Goal: Information Seeking & Learning: Learn about a topic

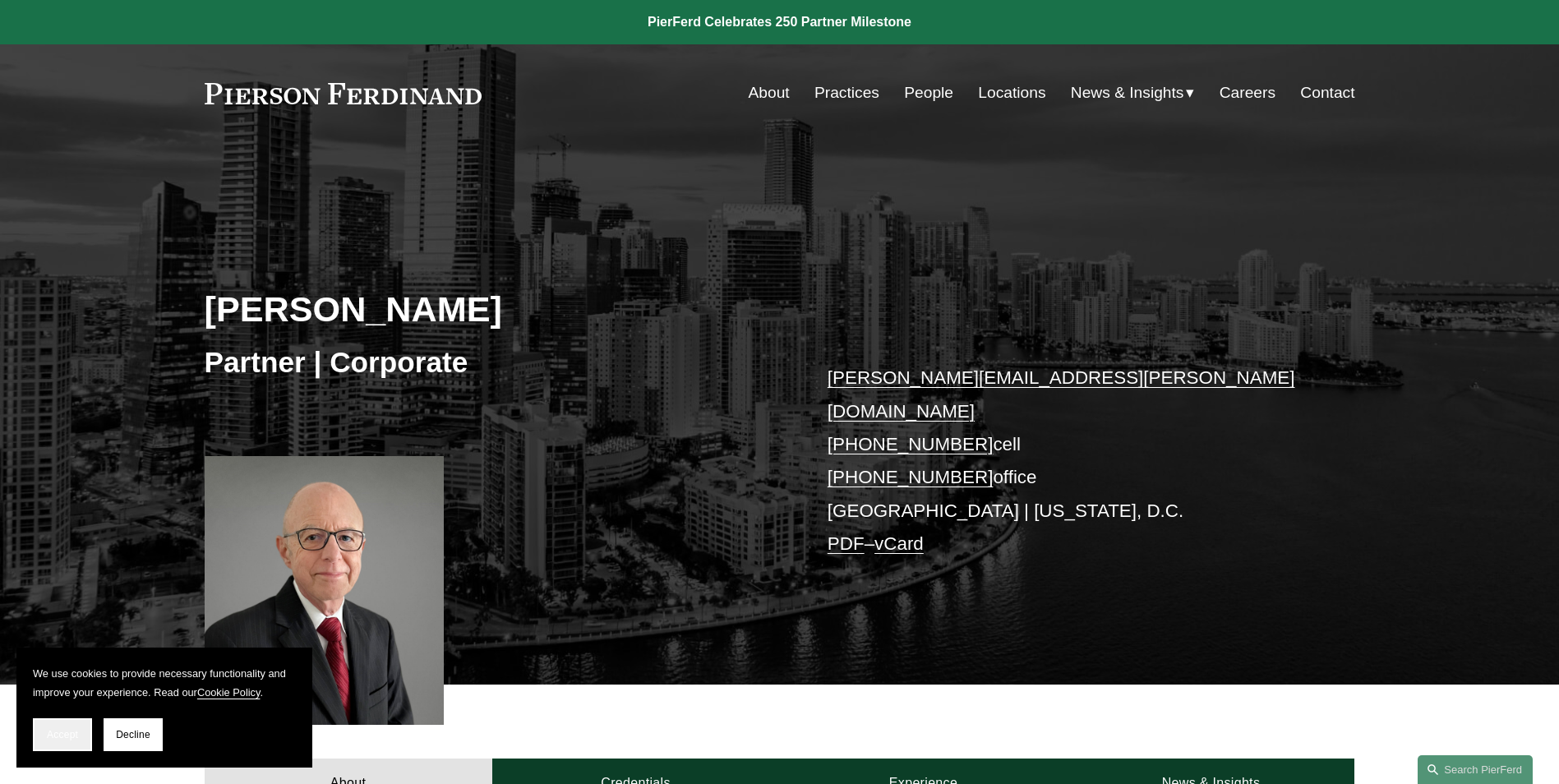
click at [35, 735] on section "We use cookies to provide necessary functionality and improve your experience. …" at bounding box center [164, 708] width 296 height 120
click at [41, 736] on button "Accept" at bounding box center [62, 734] width 59 height 33
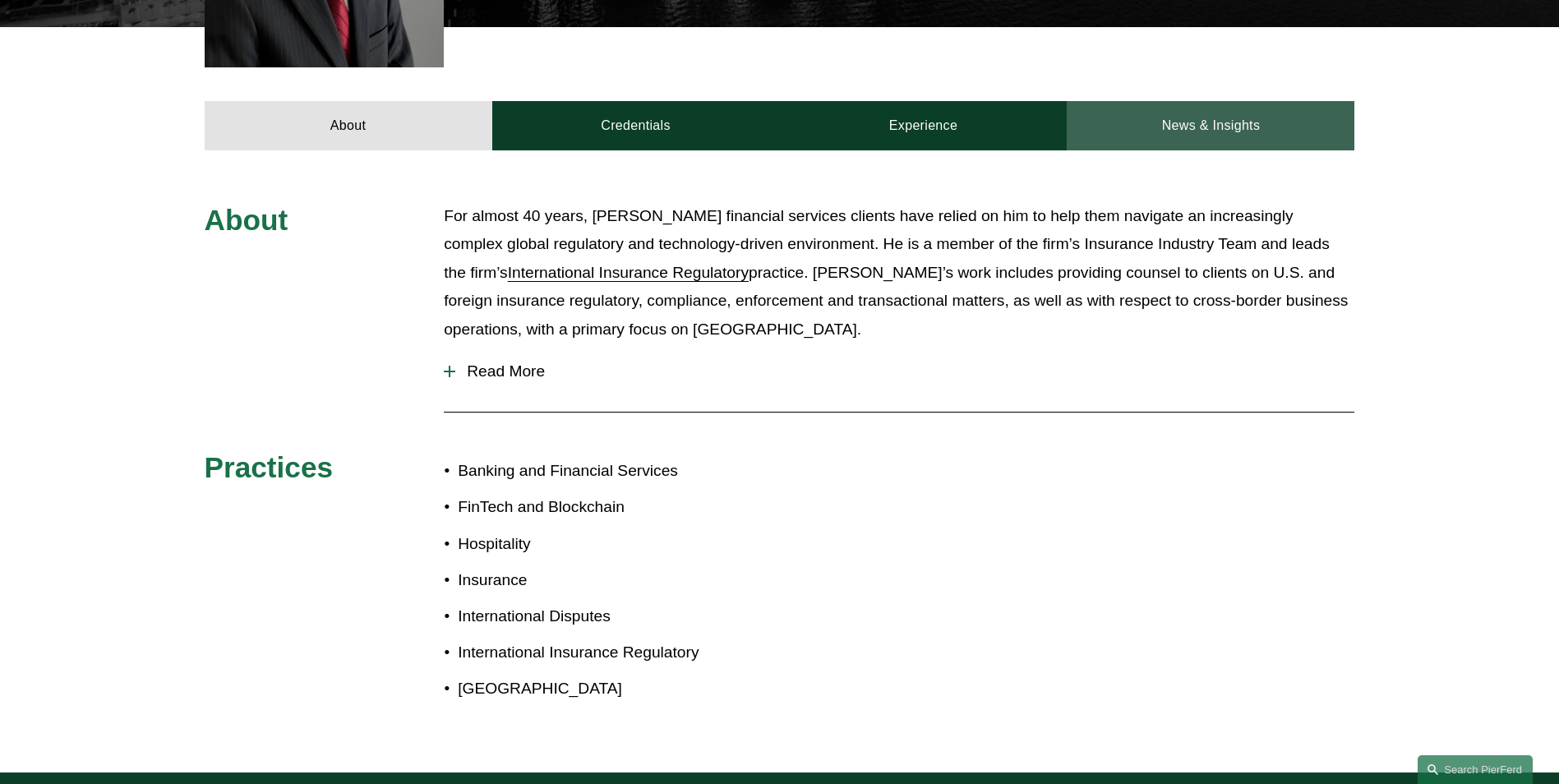
scroll to position [575, 0]
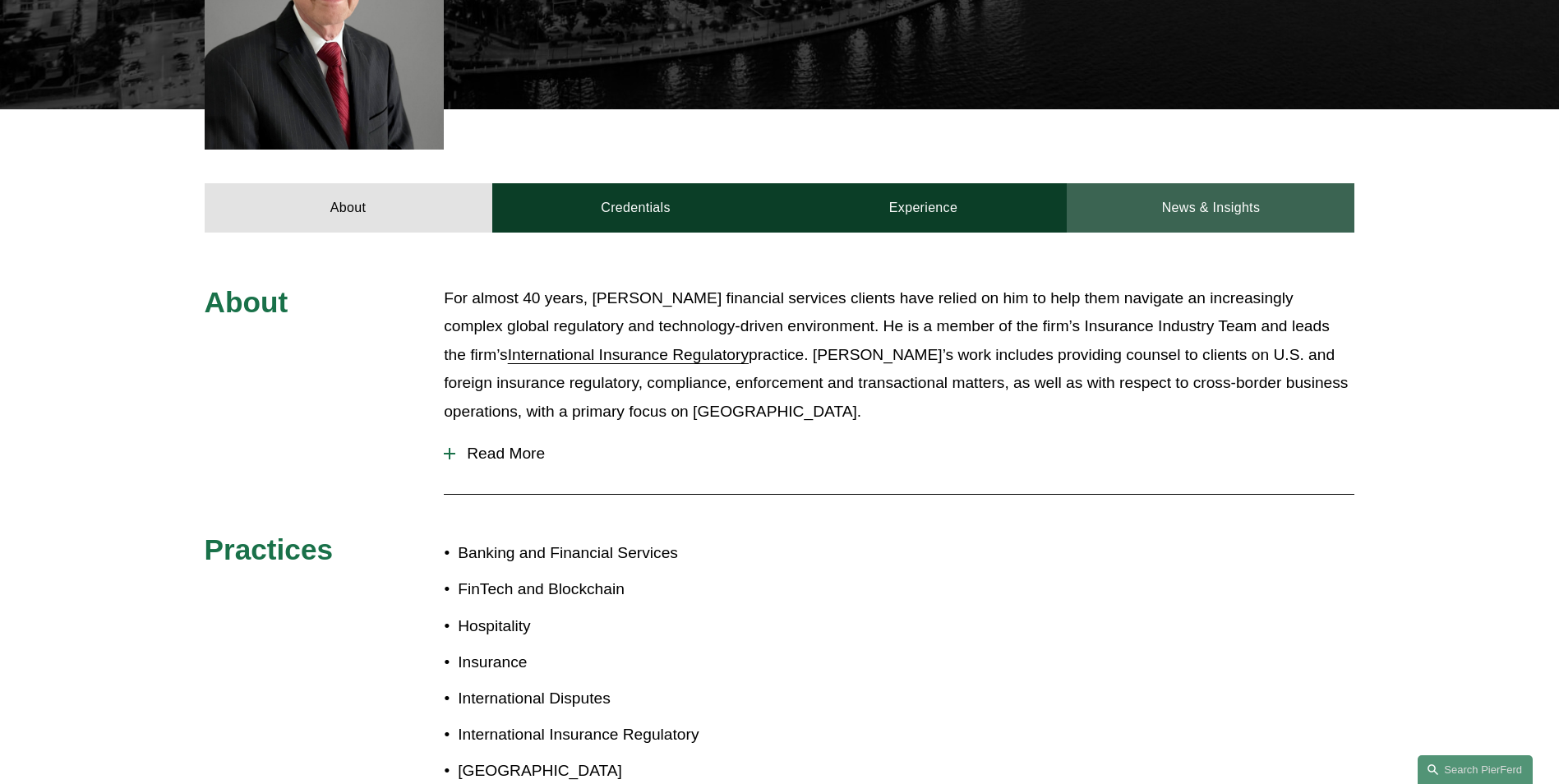
click at [1160, 183] on link "News & Insights" at bounding box center [1211, 207] width 288 height 49
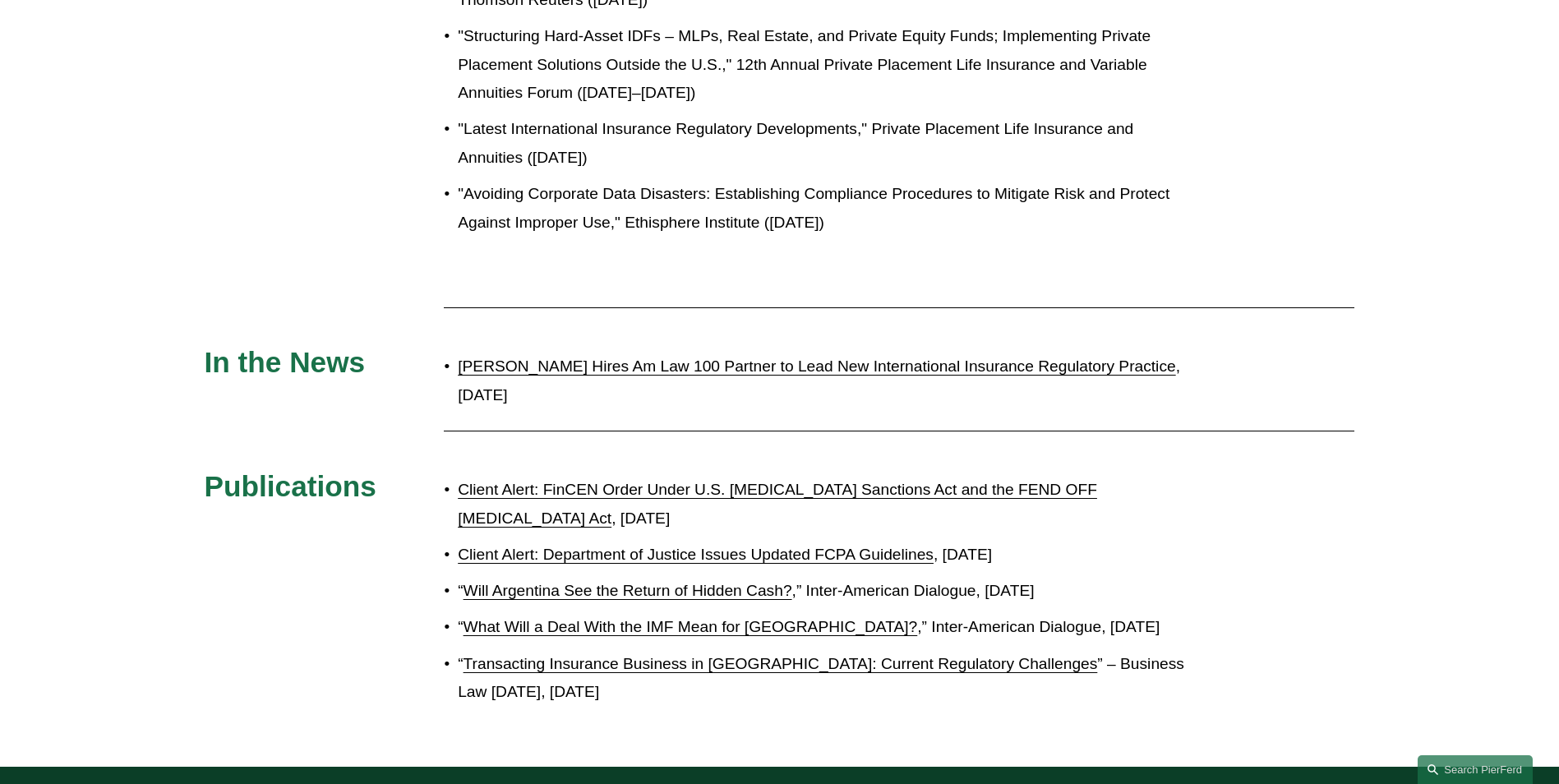
scroll to position [904, 0]
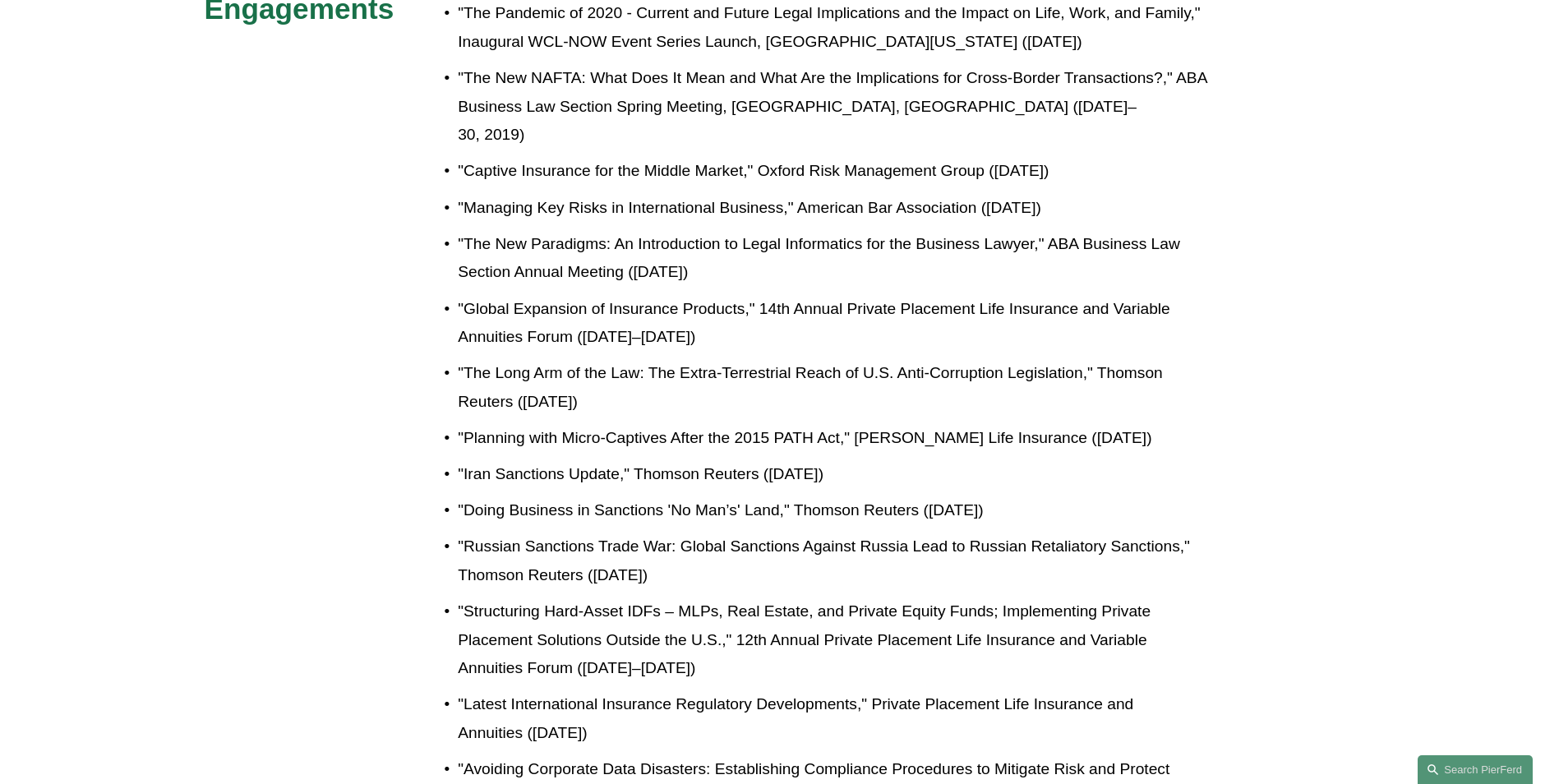
click at [426, 274] on div "Speaking Engagements "International Suite Talks," American University [US_STATE…" at bounding box center [779, 623] width 1559 height 1335
drag, startPoint x: 500, startPoint y: 57, endPoint x: 1208, endPoint y: 729, distance: 976.6
click at [1208, 729] on ul ""International Suite Talks," American University [US_STATE] College of Law ([DA…" at bounding box center [827, 387] width 767 height 849
click at [1034, 638] on p ""Structuring Hard-Asset IDFs – MLPs, Real Estate, and Private Equity Funds; Imp…" at bounding box center [834, 639] width 753 height 85
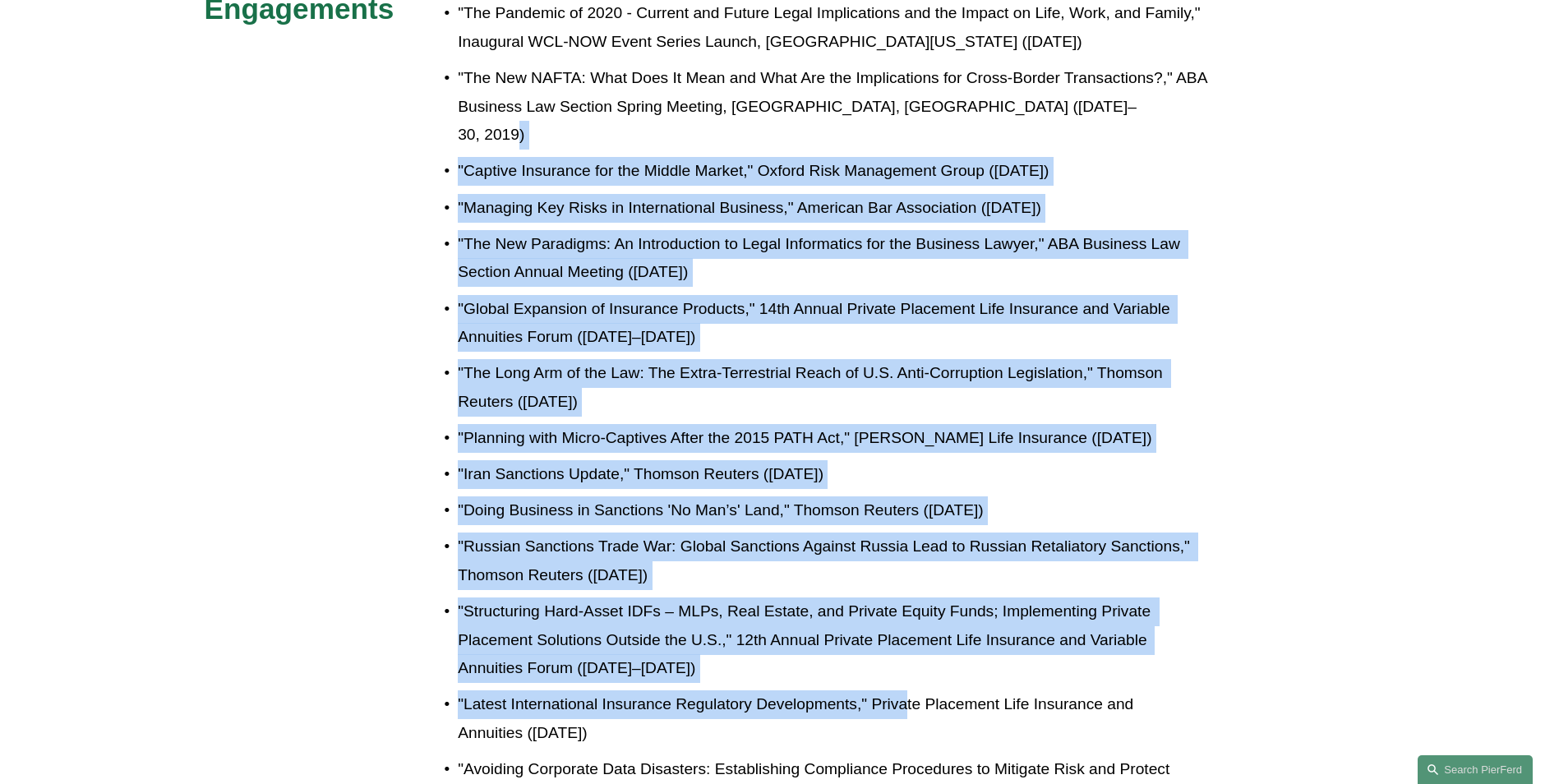
drag, startPoint x: 593, startPoint y: 211, endPoint x: 907, endPoint y: 705, distance: 585.7
click at [907, 705] on ul ""International Suite Talks," American University [US_STATE] College of Law ([DA…" at bounding box center [827, 387] width 767 height 849
drag, startPoint x: 907, startPoint y: 705, endPoint x: 874, endPoint y: 662, distance: 55.1
click at [907, 705] on p ""Latest International Insurance Regulatory Developments," Private Placement Lif…" at bounding box center [834, 718] width 753 height 57
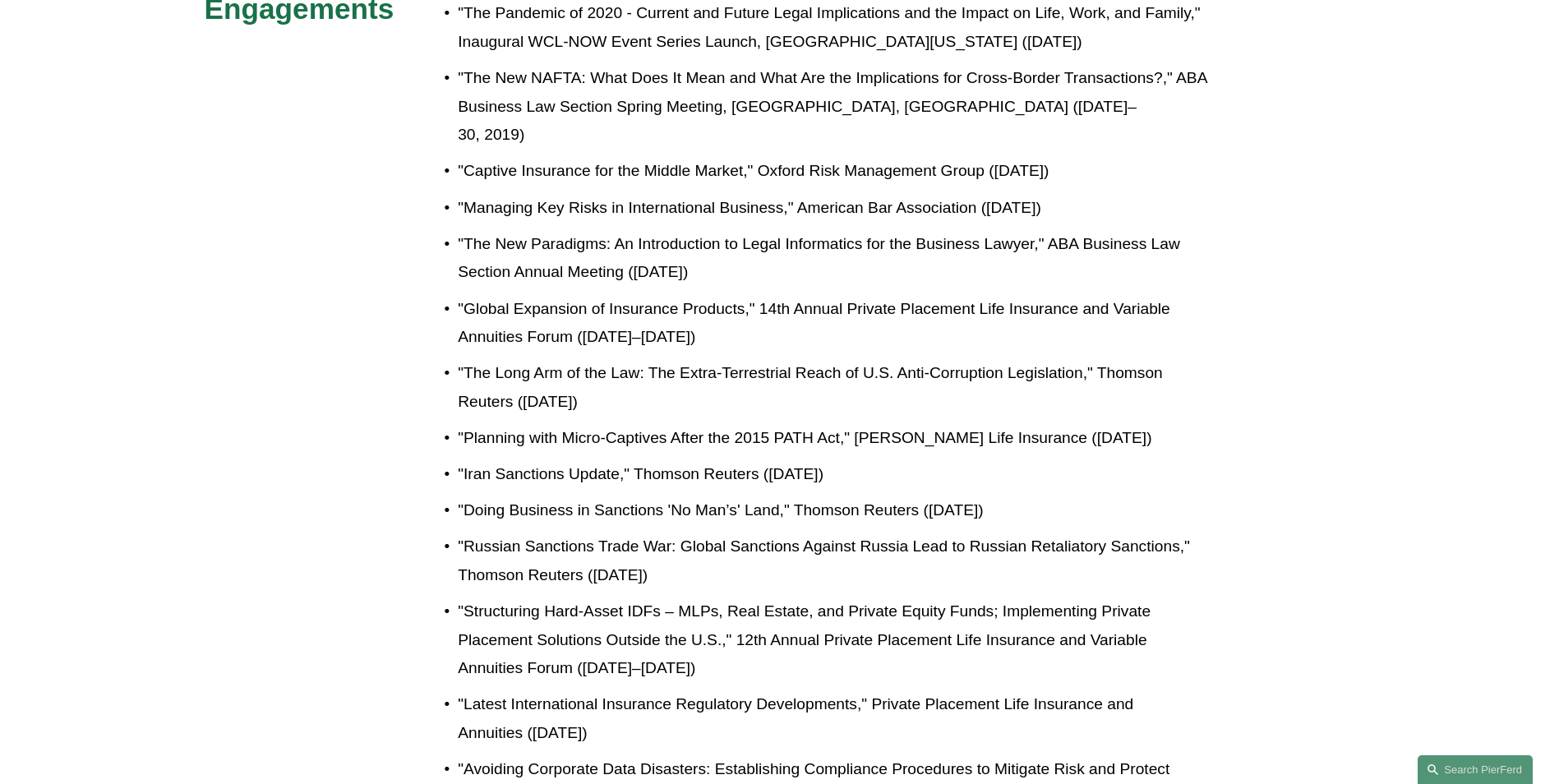
click at [588, 255] on p ""The New Paradigms: An Introduction to Legal Informatics for the Business Lawye…" at bounding box center [834, 258] width 753 height 57
drag, startPoint x: 459, startPoint y: 71, endPoint x: 1008, endPoint y: 747, distance: 871.0
click at [1008, 747] on ul ""International Suite Talks," American University [US_STATE] College of Law ([DA…" at bounding box center [827, 387] width 767 height 849
drag, startPoint x: 1008, startPoint y: 747, endPoint x: 995, endPoint y: 748, distance: 13.2
click at [1004, 747] on p ""Latest International Insurance Regulatory Developments," Private Placement Lif…" at bounding box center [834, 718] width 753 height 57
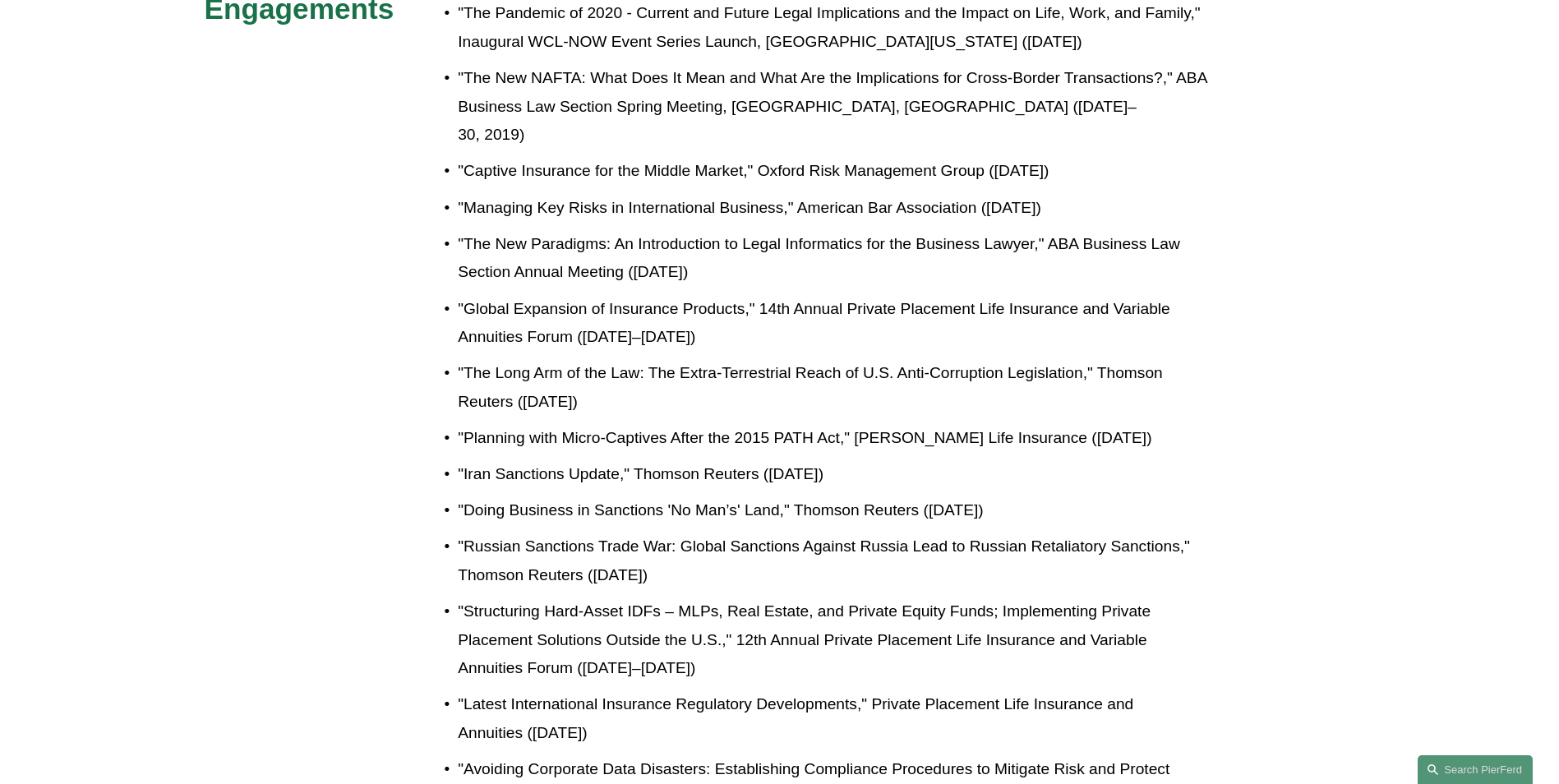
click at [981, 745] on p ""Latest International Insurance Regulatory Developments," Private Placement Lif…" at bounding box center [834, 718] width 753 height 57
drag, startPoint x: 978, startPoint y: 744, endPoint x: 429, endPoint y: 87, distance: 855.9
click at [444, 87] on ul ""International Suite Talks," American University [US_STATE] College of Law ([DA…" at bounding box center [827, 387] width 767 height 849
click at [458, 87] on p ""The New NAFTA: What Does It Mean and What Are the Implications for Cross-Borde…" at bounding box center [834, 106] width 753 height 85
click at [298, 116] on div "Speaking Engagements "International Suite Talks," American University [US_STATE…" at bounding box center [779, 623] width 1559 height 1335
